Goal: Obtain resource: Download file/media

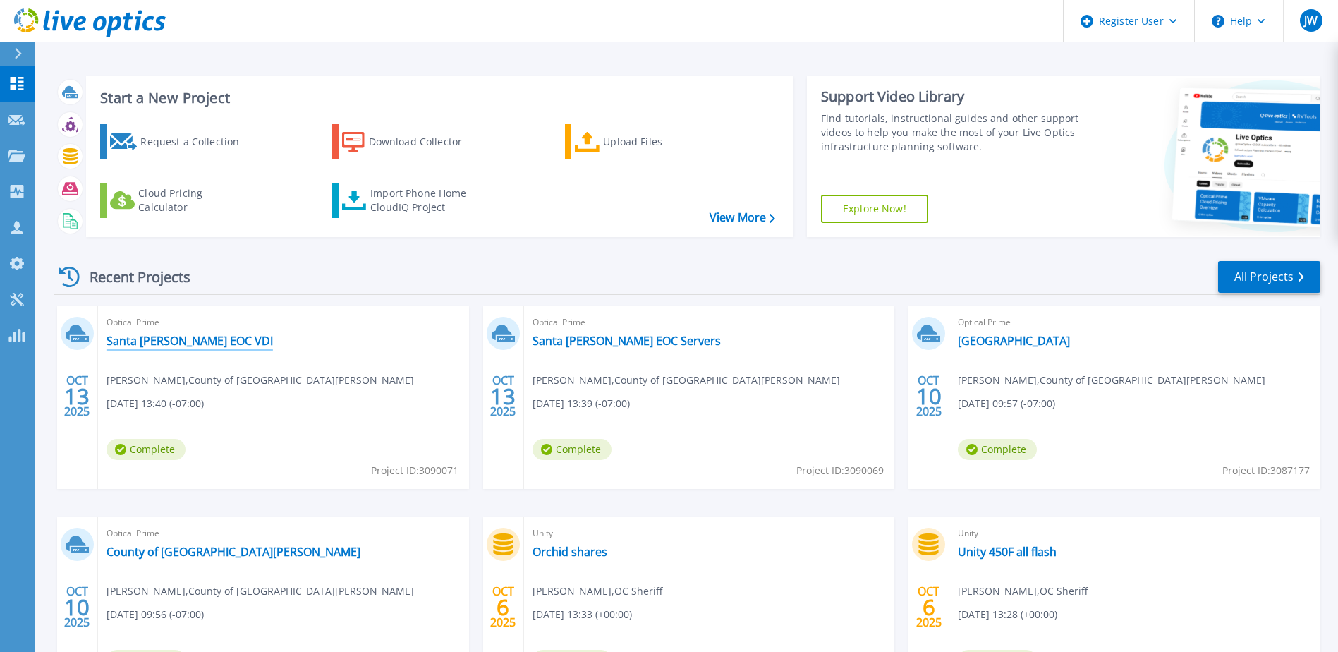
click at [205, 343] on link "Santa [PERSON_NAME] EOC VDI" at bounding box center [190, 341] width 166 height 14
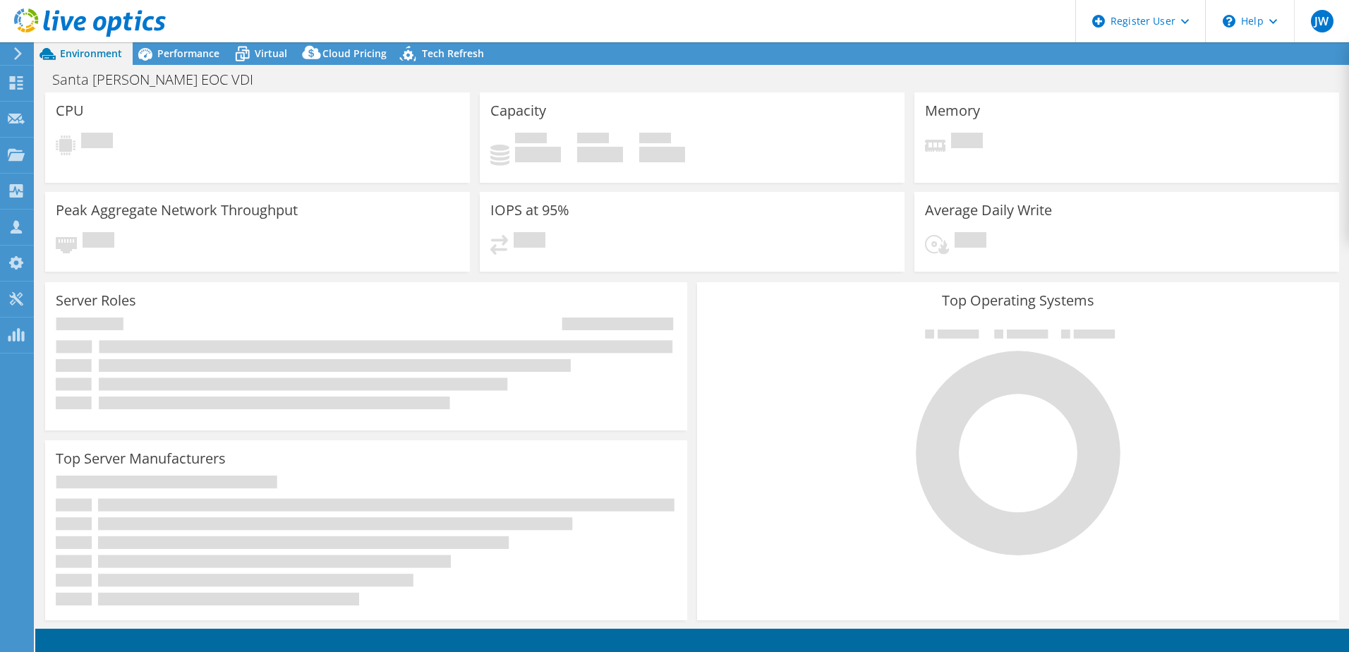
select select "USD"
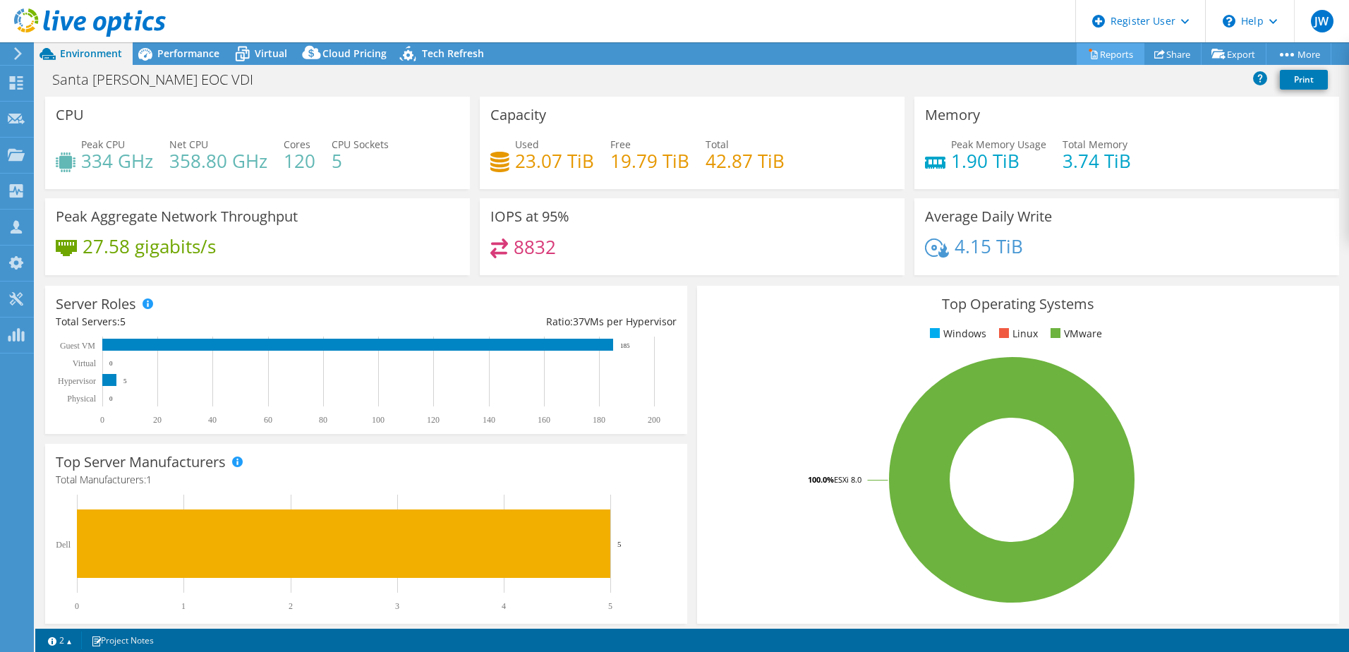
click at [1114, 56] on link "Reports" at bounding box center [1110, 54] width 68 height 22
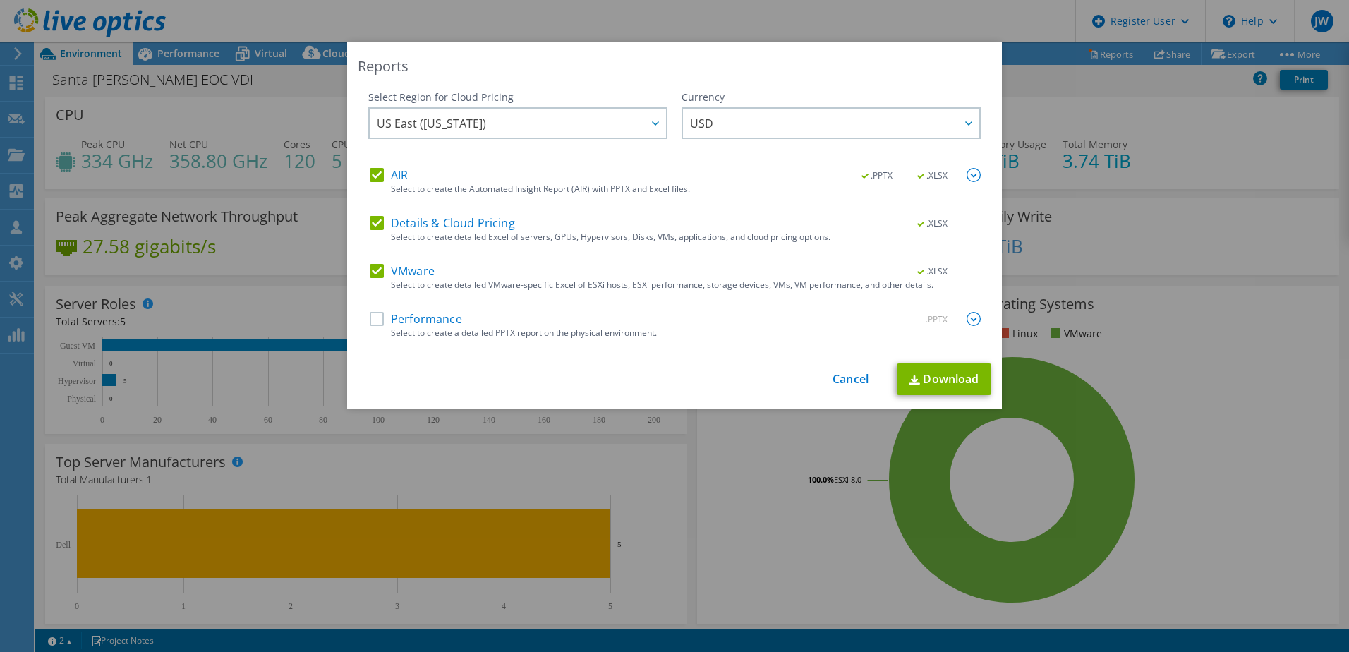
click at [375, 221] on label "Details & Cloud Pricing" at bounding box center [442, 223] width 145 height 14
click at [0, 0] on input "Details & Cloud Pricing" at bounding box center [0, 0] width 0 height 0
click at [375, 171] on label "AIR" at bounding box center [389, 175] width 38 height 14
click at [0, 0] on input "AIR" at bounding box center [0, 0] width 0 height 0
click at [377, 264] on label "VMware" at bounding box center [402, 271] width 65 height 14
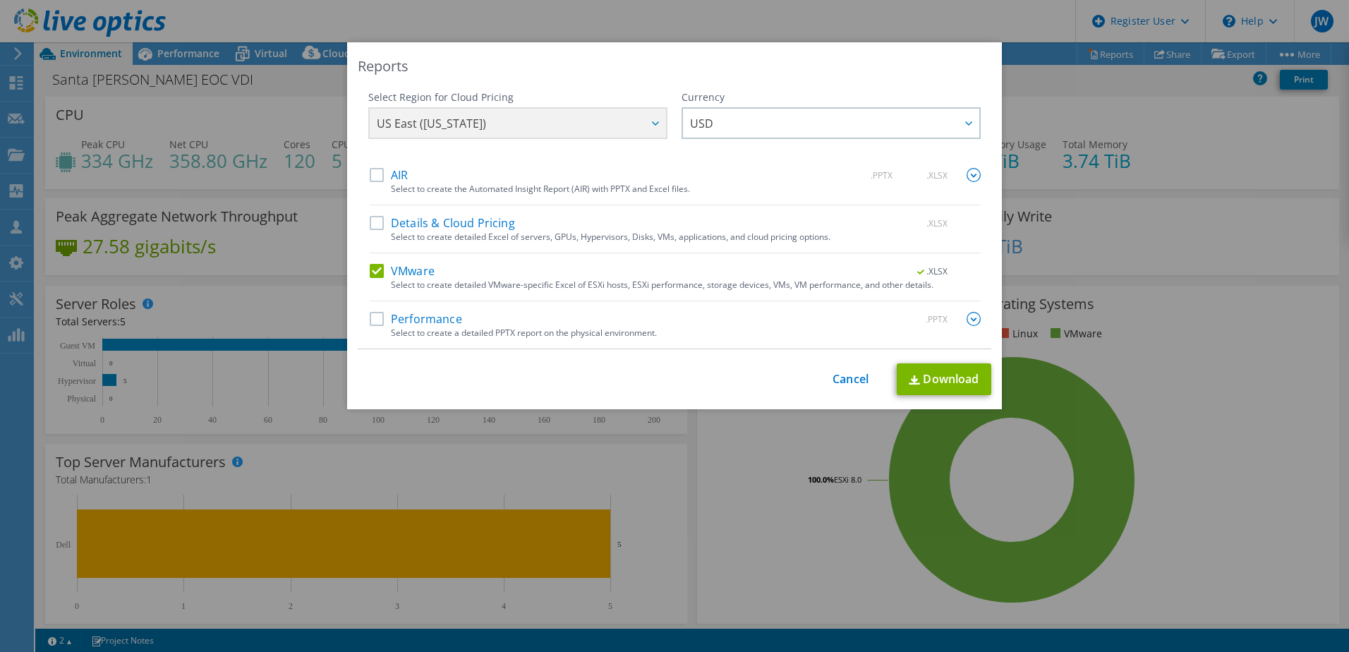
click at [0, 0] on input "VMware" at bounding box center [0, 0] width 0 height 0
click at [372, 174] on label "AIR" at bounding box center [389, 175] width 38 height 14
click at [0, 0] on input "AIR" at bounding box center [0, 0] width 0 height 0
click at [950, 377] on link "Download" at bounding box center [944, 379] width 95 height 32
click at [854, 377] on link "Cancel" at bounding box center [850, 378] width 36 height 13
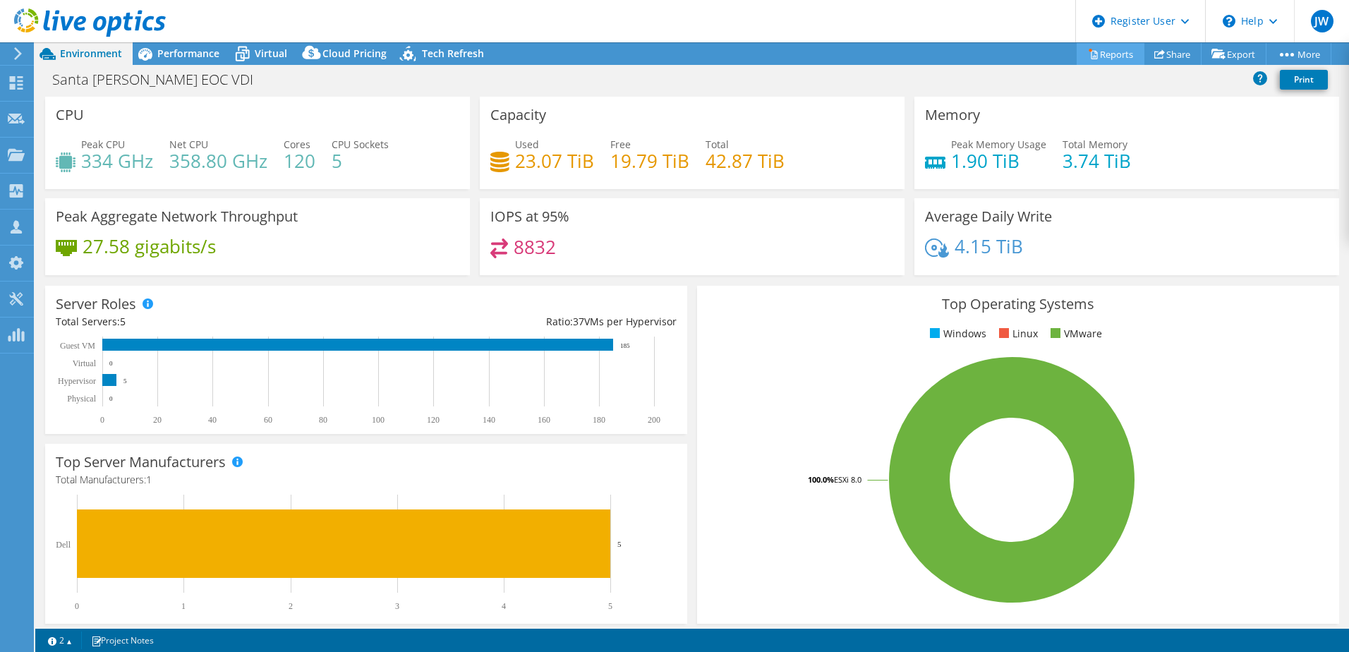
click at [1105, 51] on link "Reports" at bounding box center [1110, 54] width 68 height 22
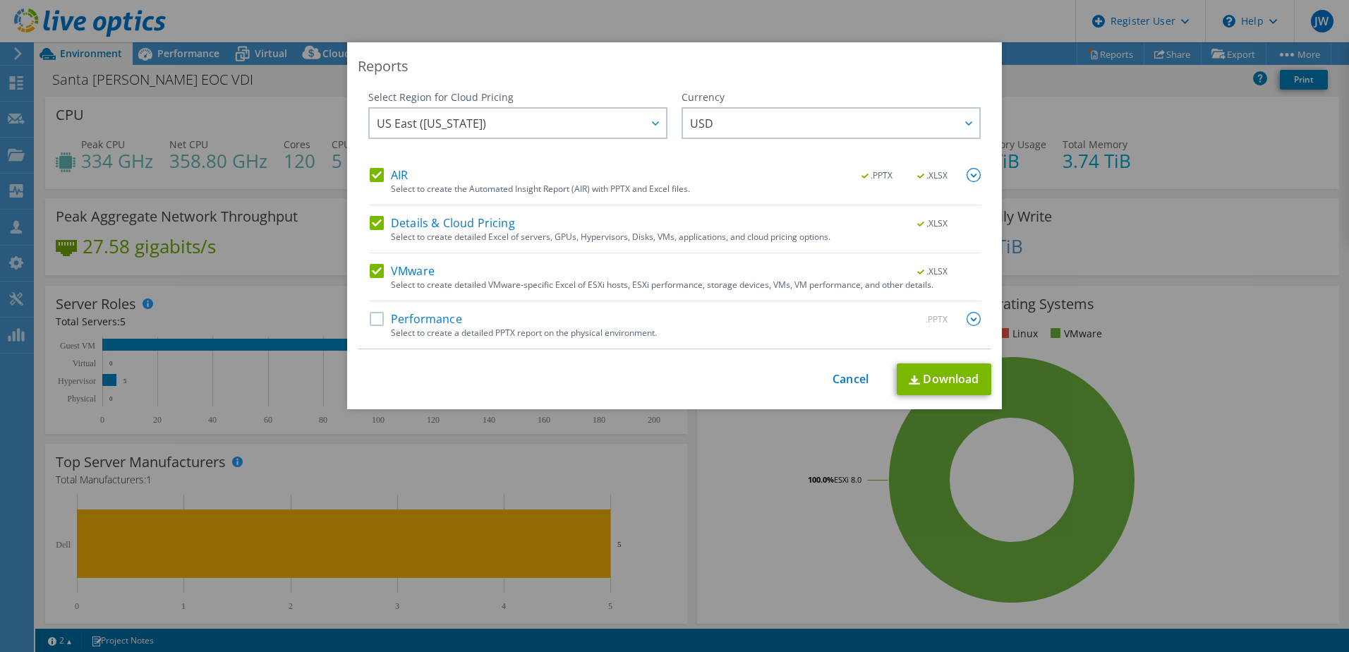
click at [372, 223] on label "Details & Cloud Pricing" at bounding box center [442, 223] width 145 height 14
click at [0, 0] on input "Details & Cloud Pricing" at bounding box center [0, 0] width 0 height 0
click at [370, 274] on label "VMware" at bounding box center [402, 271] width 65 height 14
click at [0, 0] on input "VMware" at bounding box center [0, 0] width 0 height 0
click at [370, 174] on label "AIR" at bounding box center [389, 175] width 38 height 14
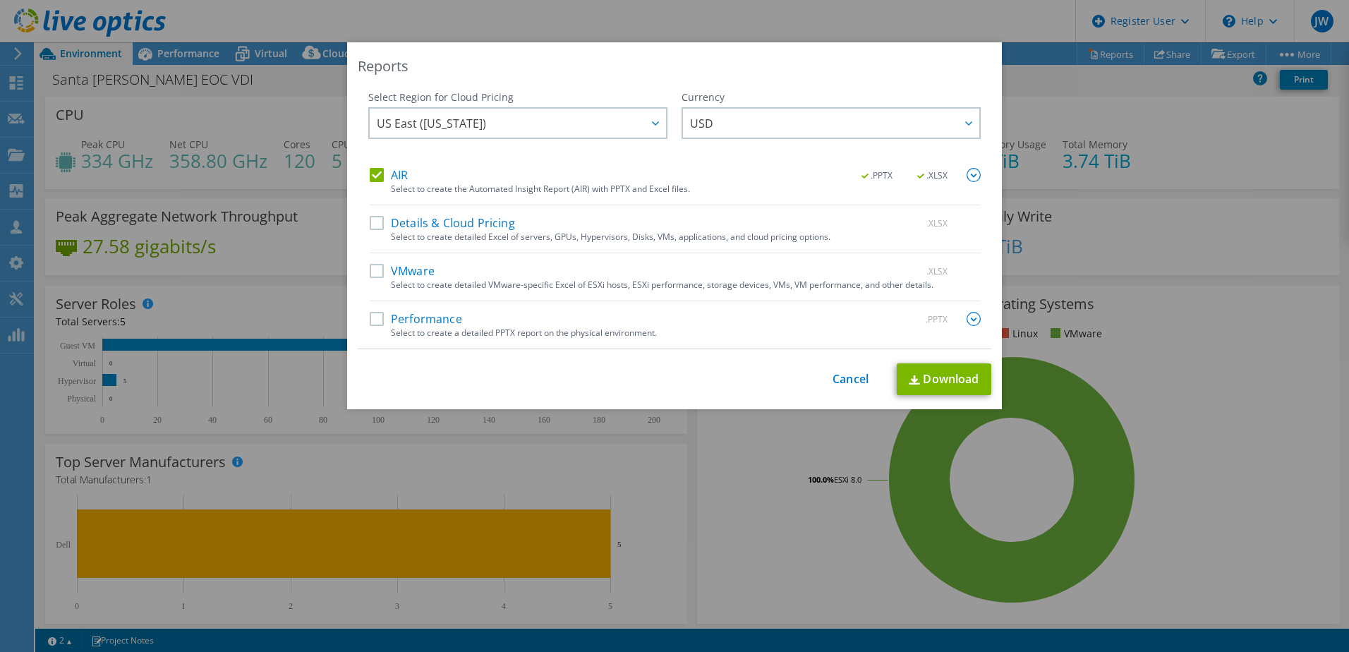
click at [0, 0] on input "AIR" at bounding box center [0, 0] width 0 height 0
click at [370, 322] on label "Performance" at bounding box center [416, 319] width 92 height 14
click at [0, 0] on input "Performance" at bounding box center [0, 0] width 0 height 0
click at [856, 381] on link "Cancel" at bounding box center [850, 378] width 36 height 13
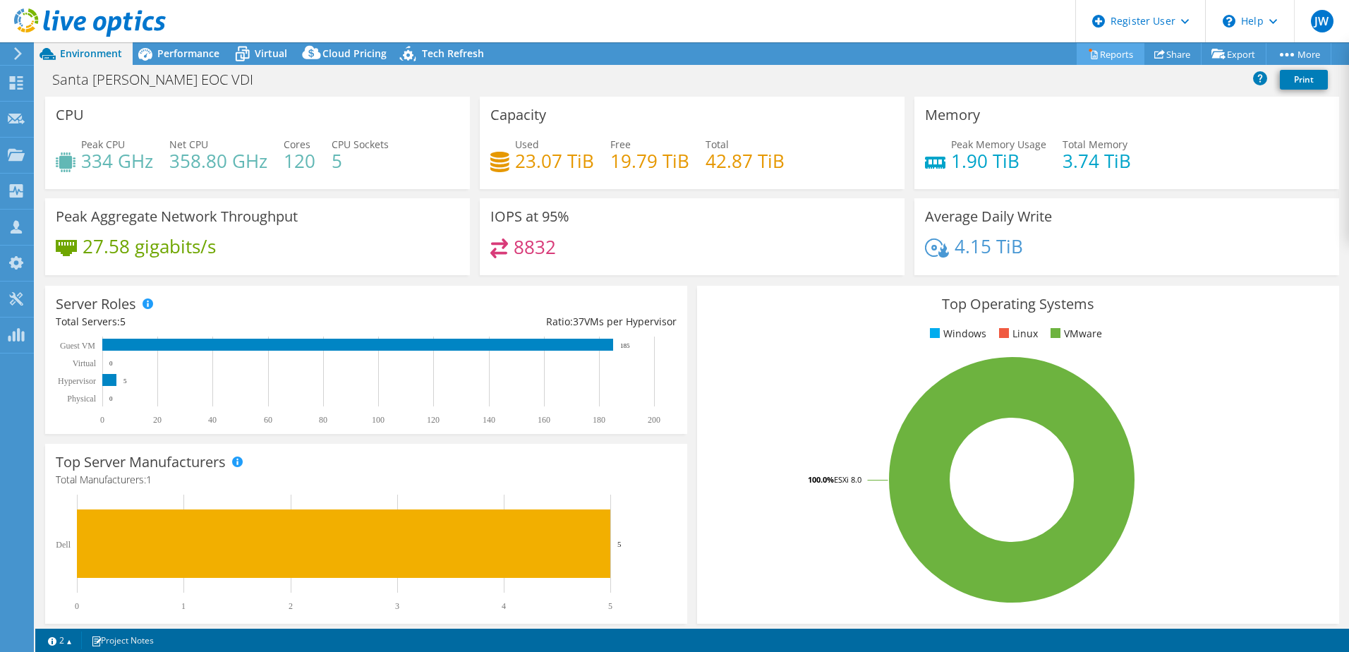
click at [1109, 59] on link "Reports" at bounding box center [1110, 54] width 68 height 22
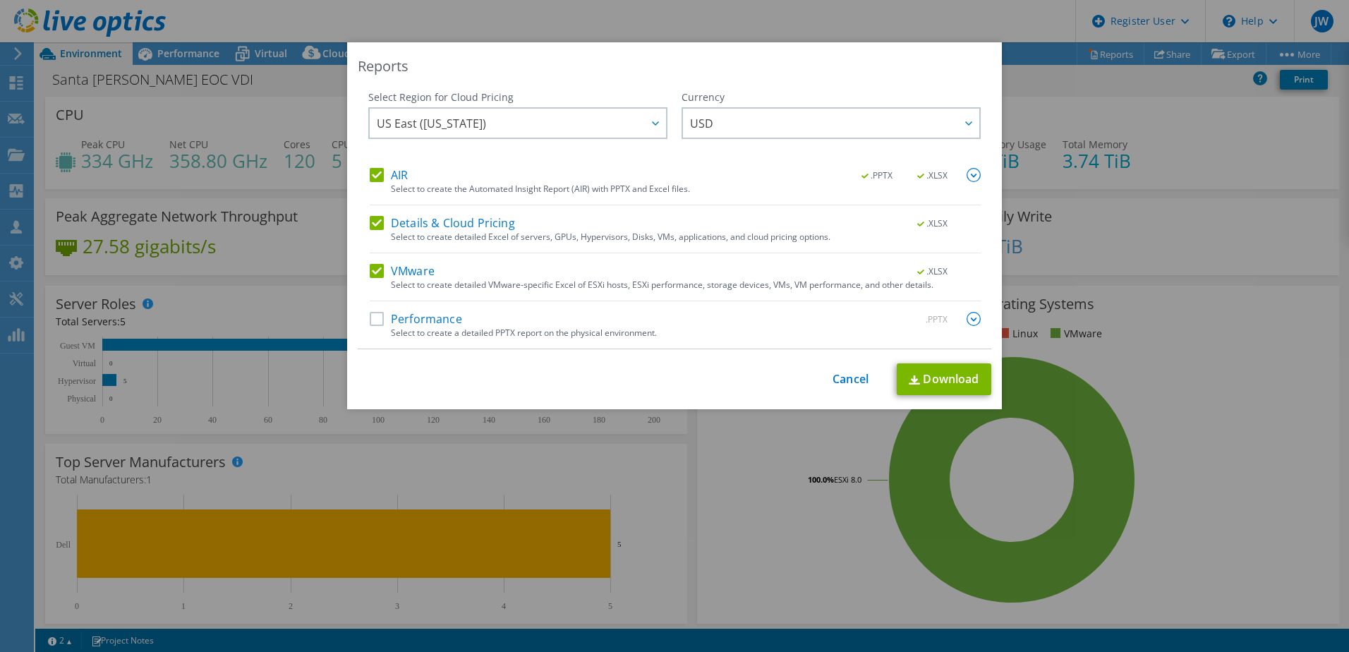
click at [380, 315] on label "Performance" at bounding box center [416, 319] width 92 height 14
click at [0, 0] on input "Performance" at bounding box center [0, 0] width 0 height 0
click at [375, 269] on label "VMware" at bounding box center [402, 271] width 65 height 14
click at [0, 0] on input "VMware" at bounding box center [0, 0] width 0 height 0
click at [375, 212] on div "AIR .PPTX .XLSX Select to create the Automated Insight Report (AIR) with PPTX a…" at bounding box center [675, 258] width 611 height 181
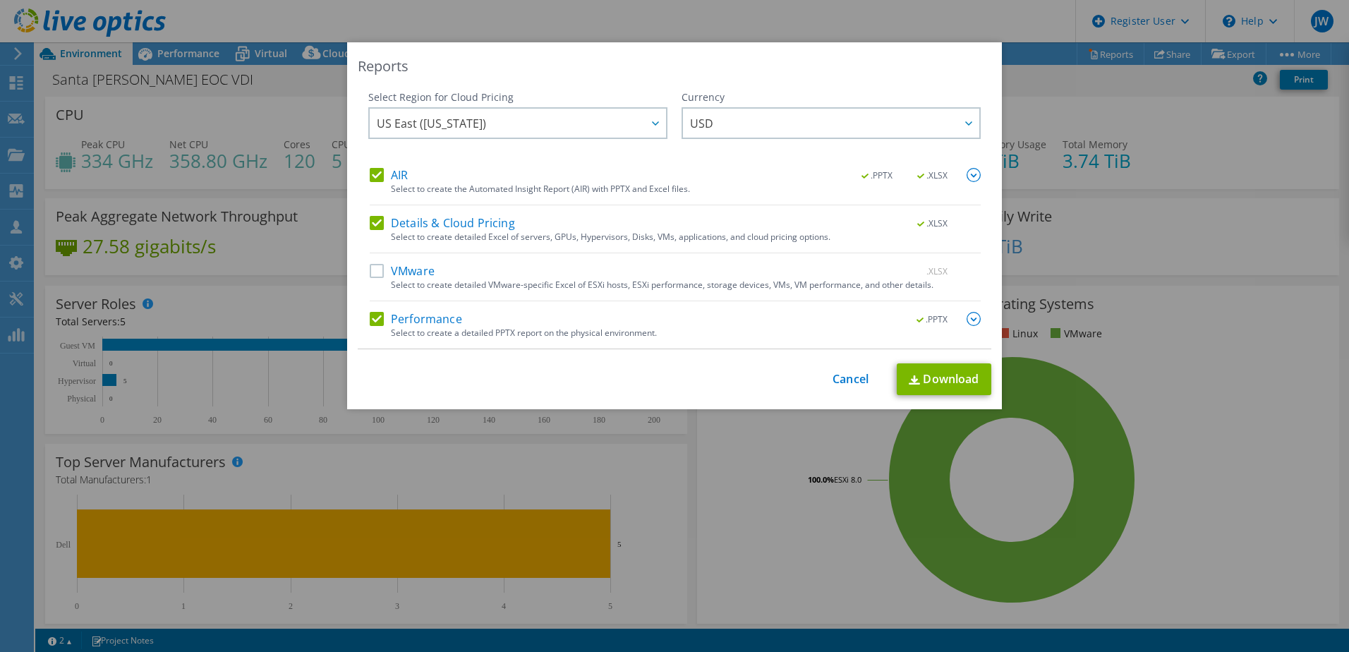
click at [370, 173] on label "AIR" at bounding box center [389, 175] width 38 height 14
click at [0, 0] on input "AIR" at bounding box center [0, 0] width 0 height 0
click at [370, 221] on label "Details & Cloud Pricing" at bounding box center [442, 223] width 145 height 14
click at [0, 0] on input "Details & Cloud Pricing" at bounding box center [0, 0] width 0 height 0
click at [932, 380] on link "Download" at bounding box center [944, 379] width 95 height 32
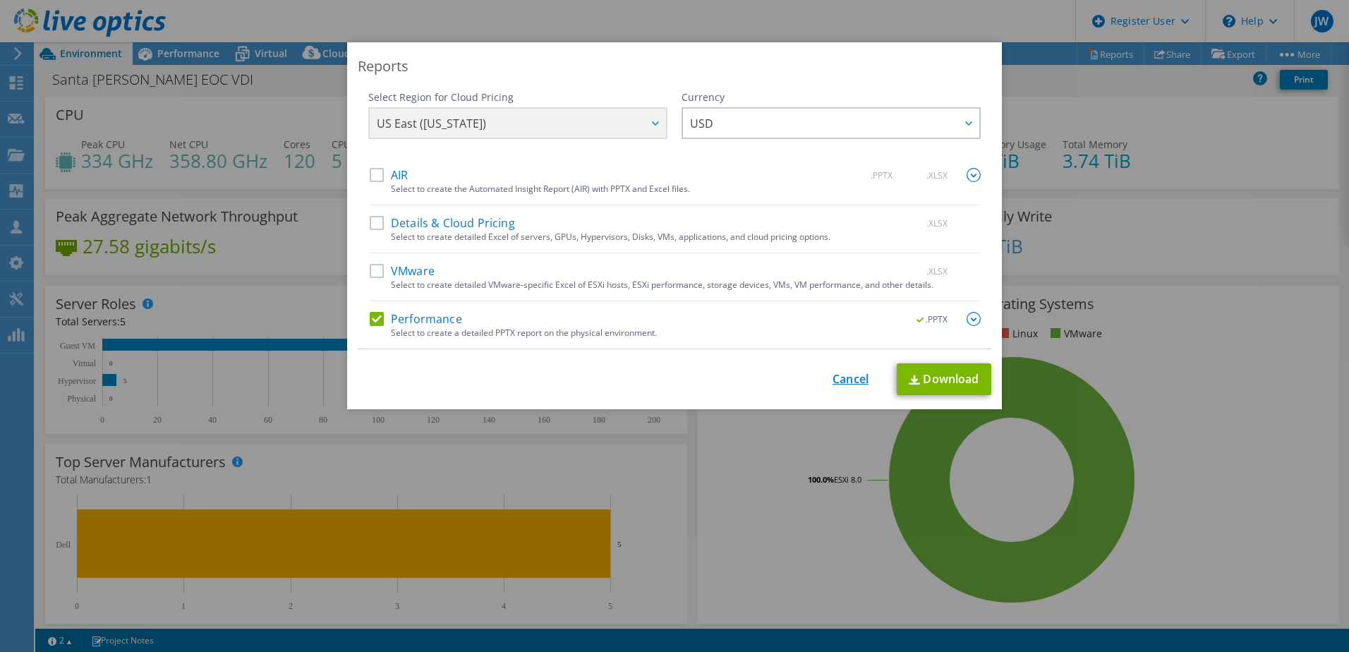
click at [855, 386] on link "Cancel" at bounding box center [850, 378] width 36 height 13
